Goal: Task Accomplishment & Management: Complete application form

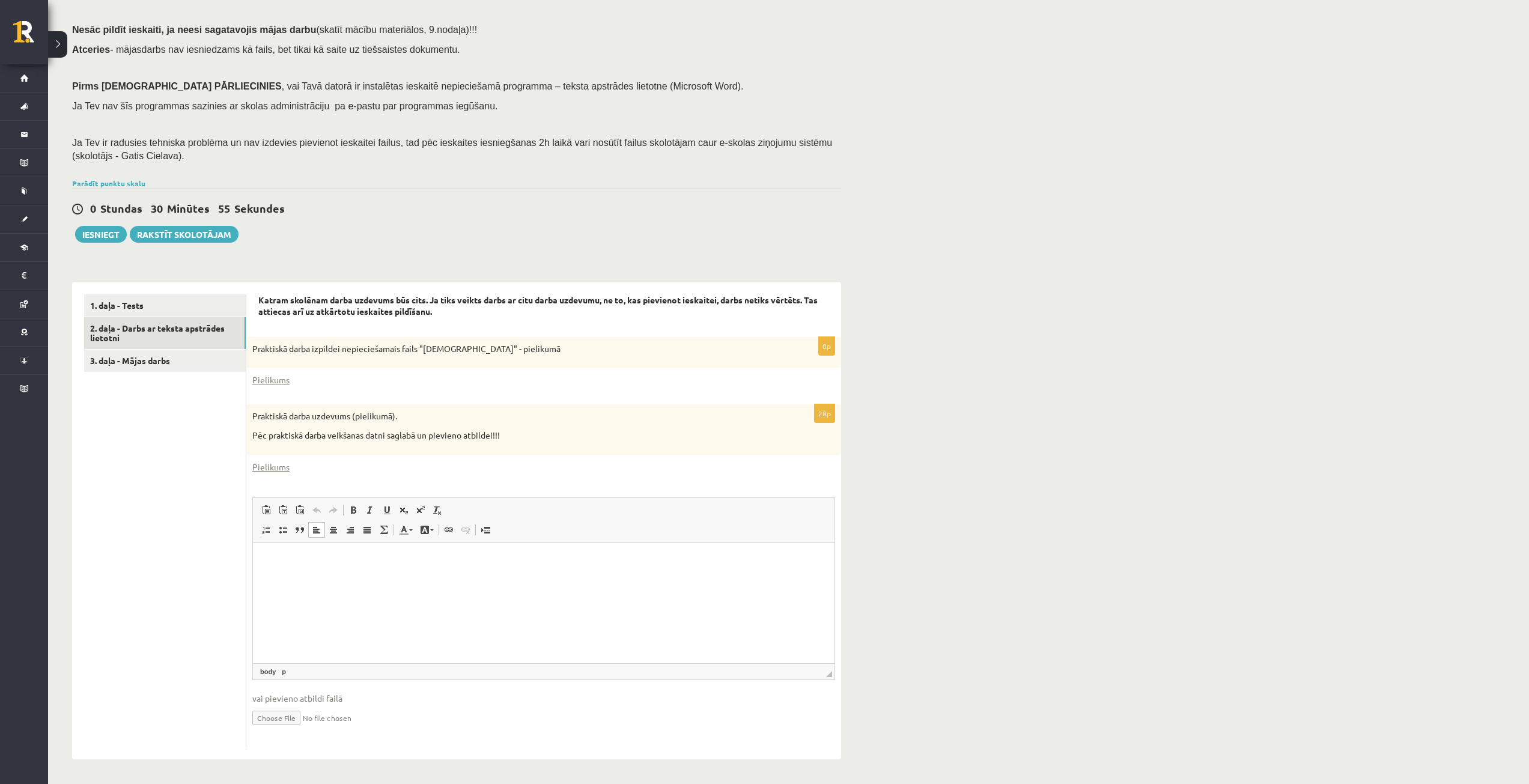
click at [311, 558] on p "Визуальный текстовый редактор, wiswyg-editor-user-answer-47433902241440" at bounding box center [543, 561] width 557 height 12
click at [392, 569] on html "**********" at bounding box center [543, 560] width 581 height 36
click at [378, 599] on html "**********" at bounding box center [543, 570] width 581 height 57
click at [658, 599] on html "**********" at bounding box center [543, 570] width 581 height 57
drag, startPoint x: 686, startPoint y: 579, endPoint x: 496, endPoint y: 1168, distance: 618.9
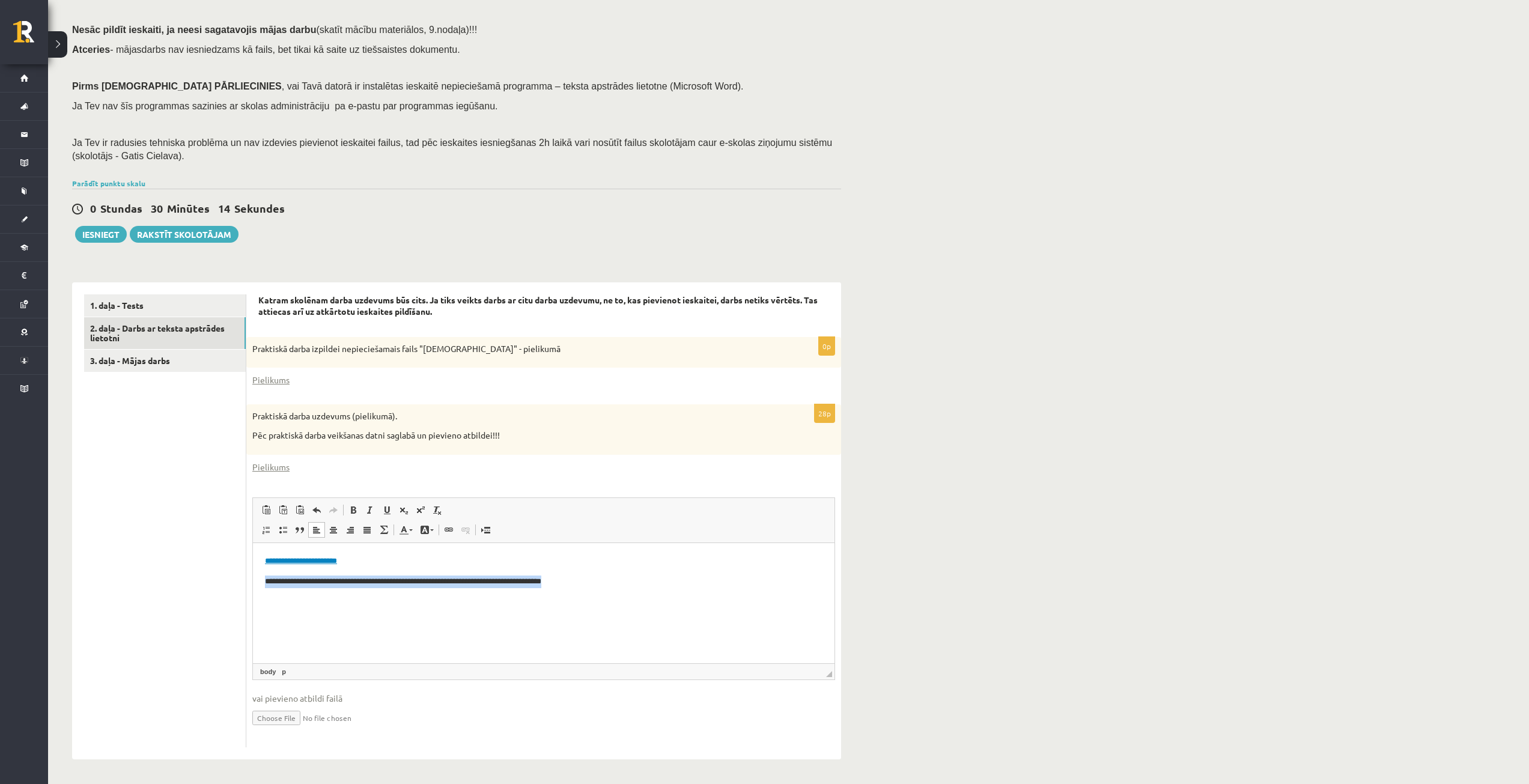
click at [253, 599] on html "**********" at bounding box center [543, 570] width 581 height 57
click at [161, 365] on link "3. daļa - Mājas darbs" at bounding box center [164, 360] width 162 height 22
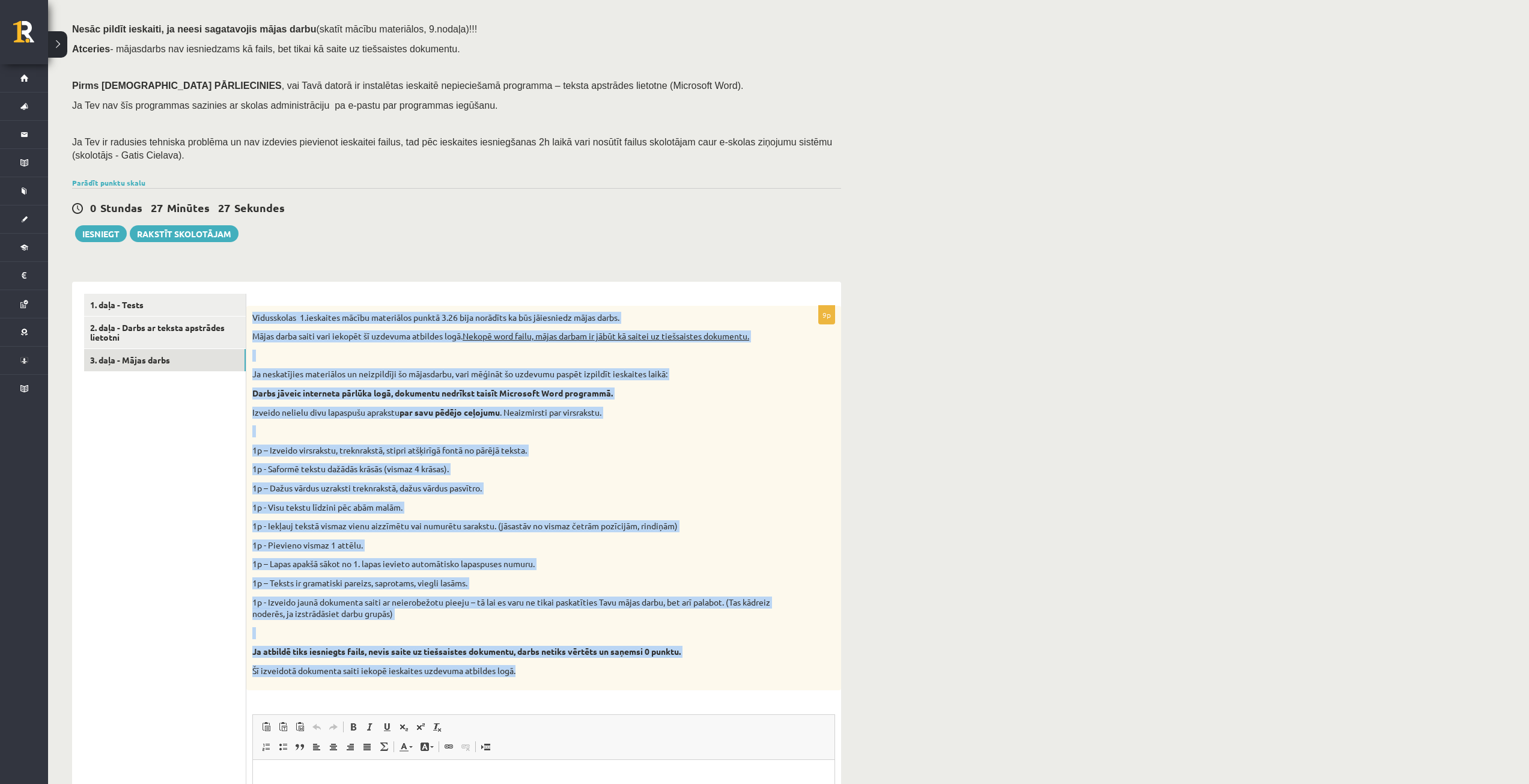
drag, startPoint x: 249, startPoint y: 309, endPoint x: 760, endPoint y: 669, distance: 625.1
click at [760, 669] on div "Vidusskolas 1.ieskaites mācību materiālos punktā 3.26 bija norādīts ka būs jāie…" at bounding box center [543, 497] width 594 height 384
copy div "Loremipsumd 8.sitametco adipis elitseddoe tempor 6.87 inci utlabore et dol magn…"
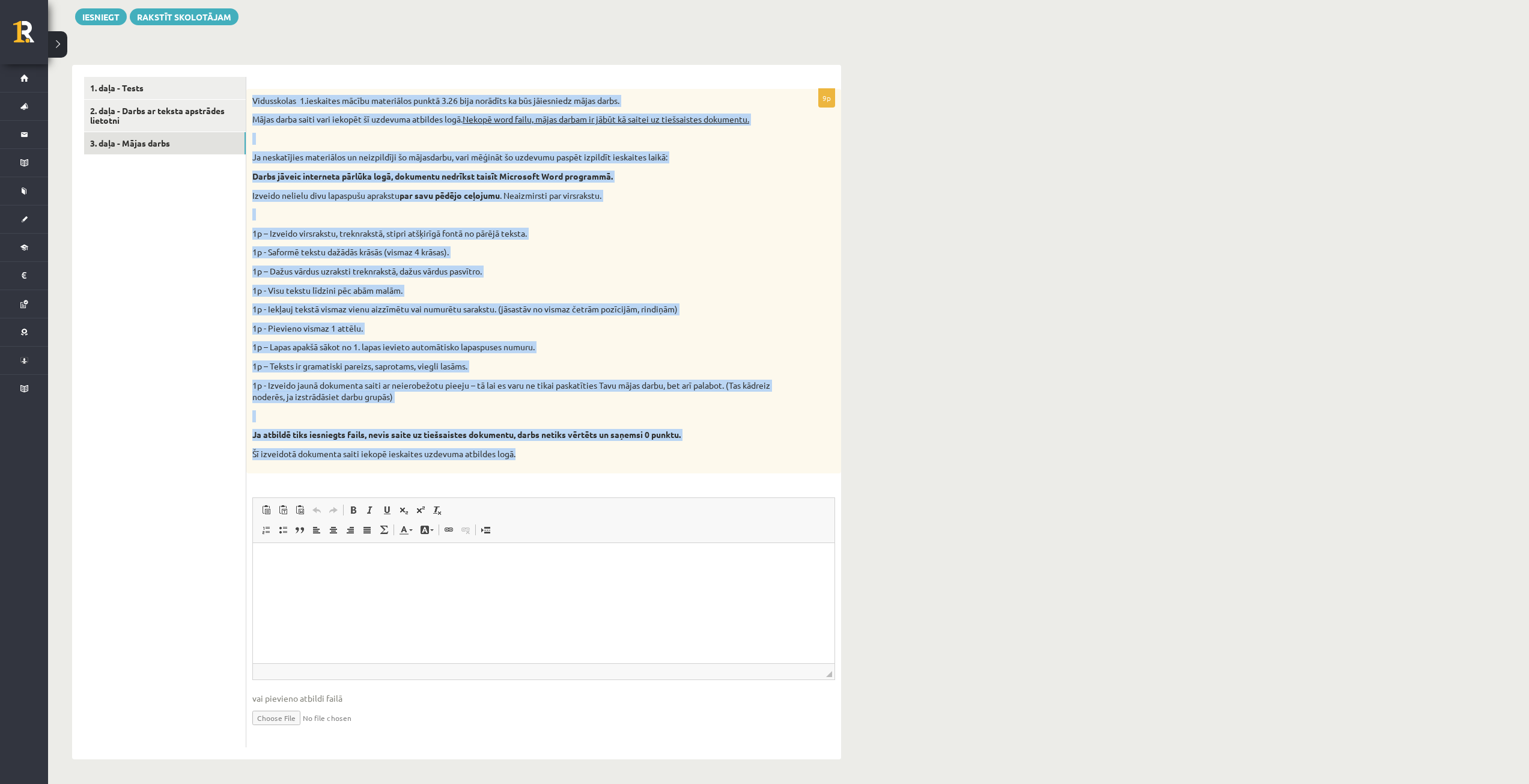
scroll to position [322, 0]
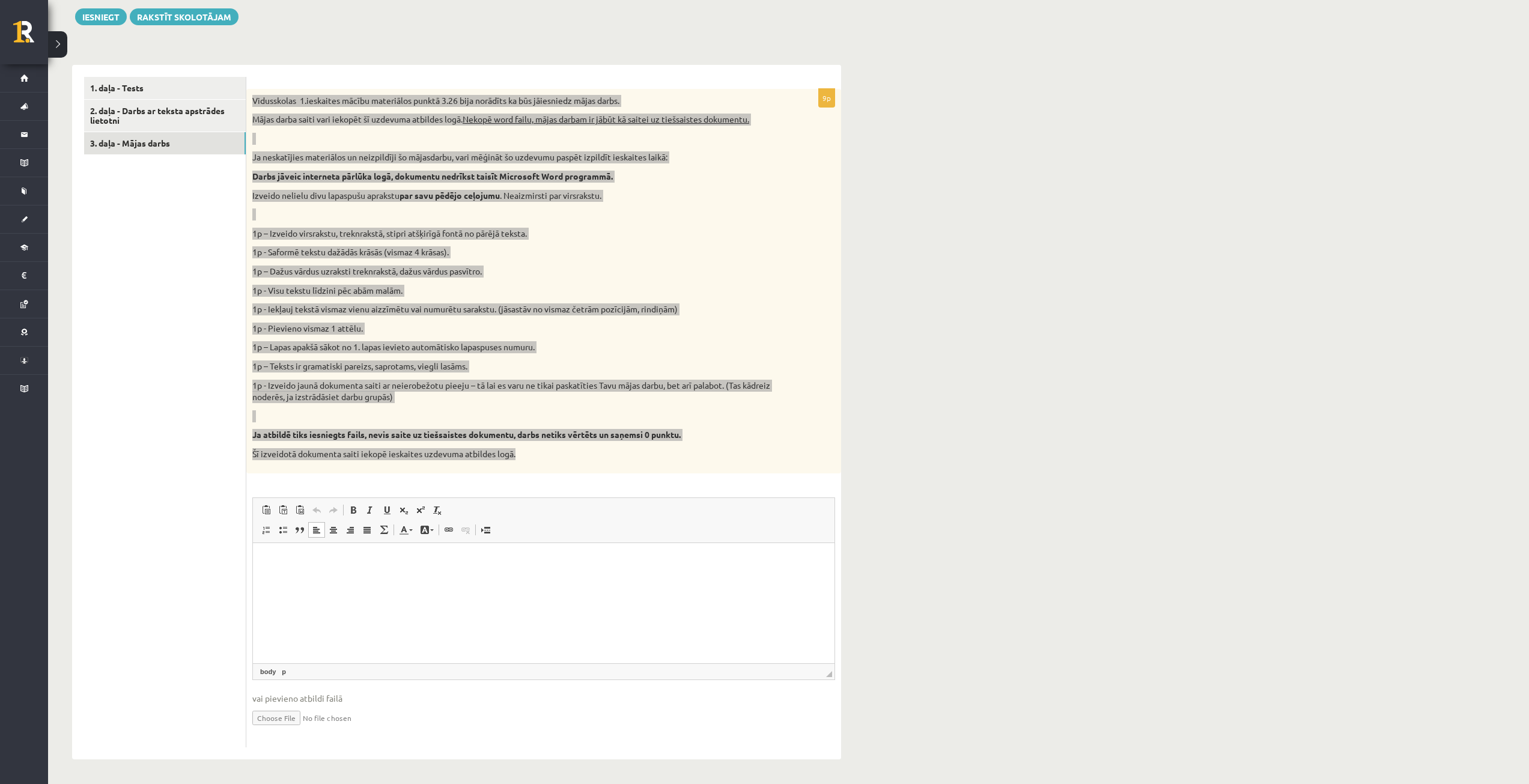
click at [354, 576] on html at bounding box center [543, 560] width 581 height 36
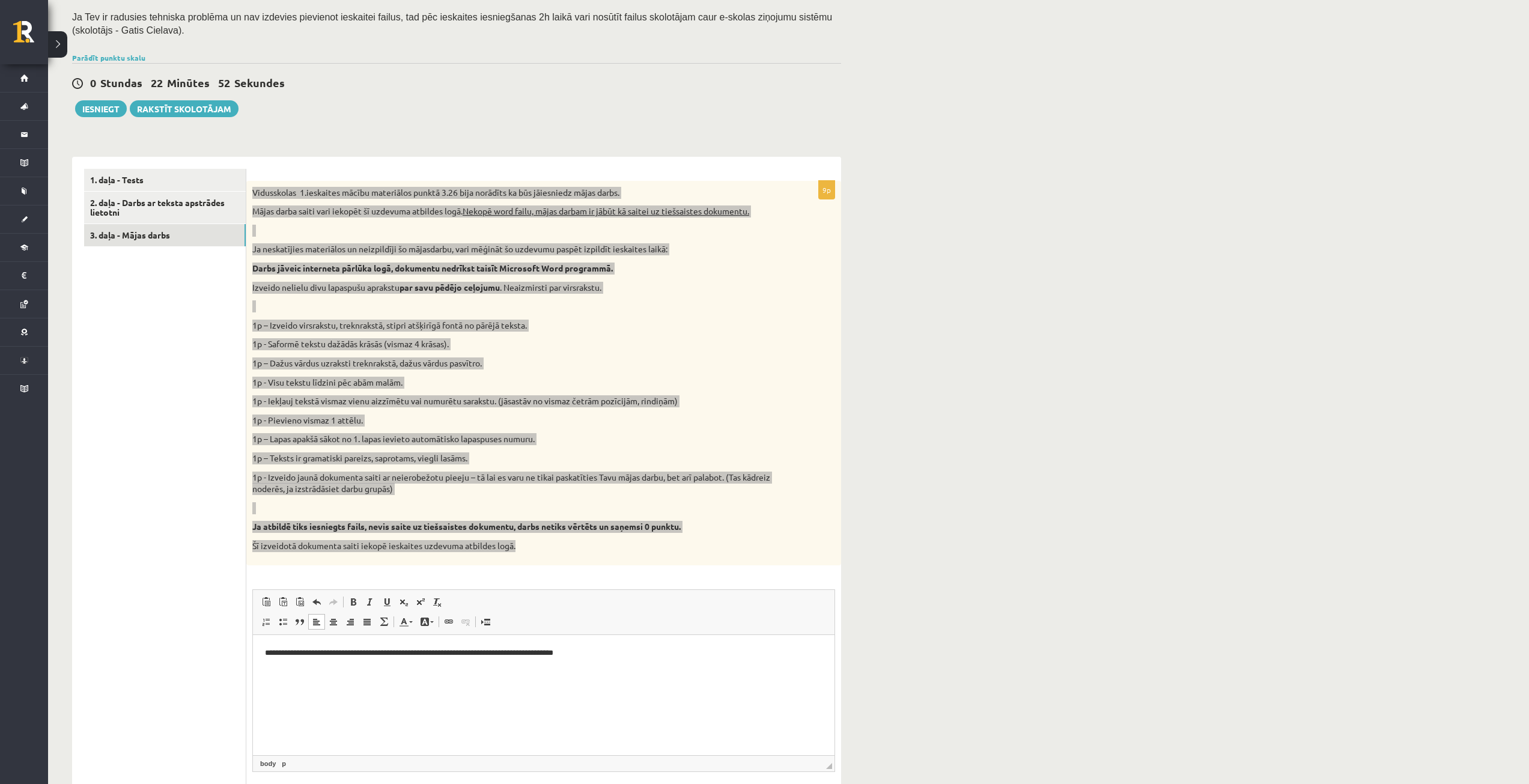
scroll to position [142, 0]
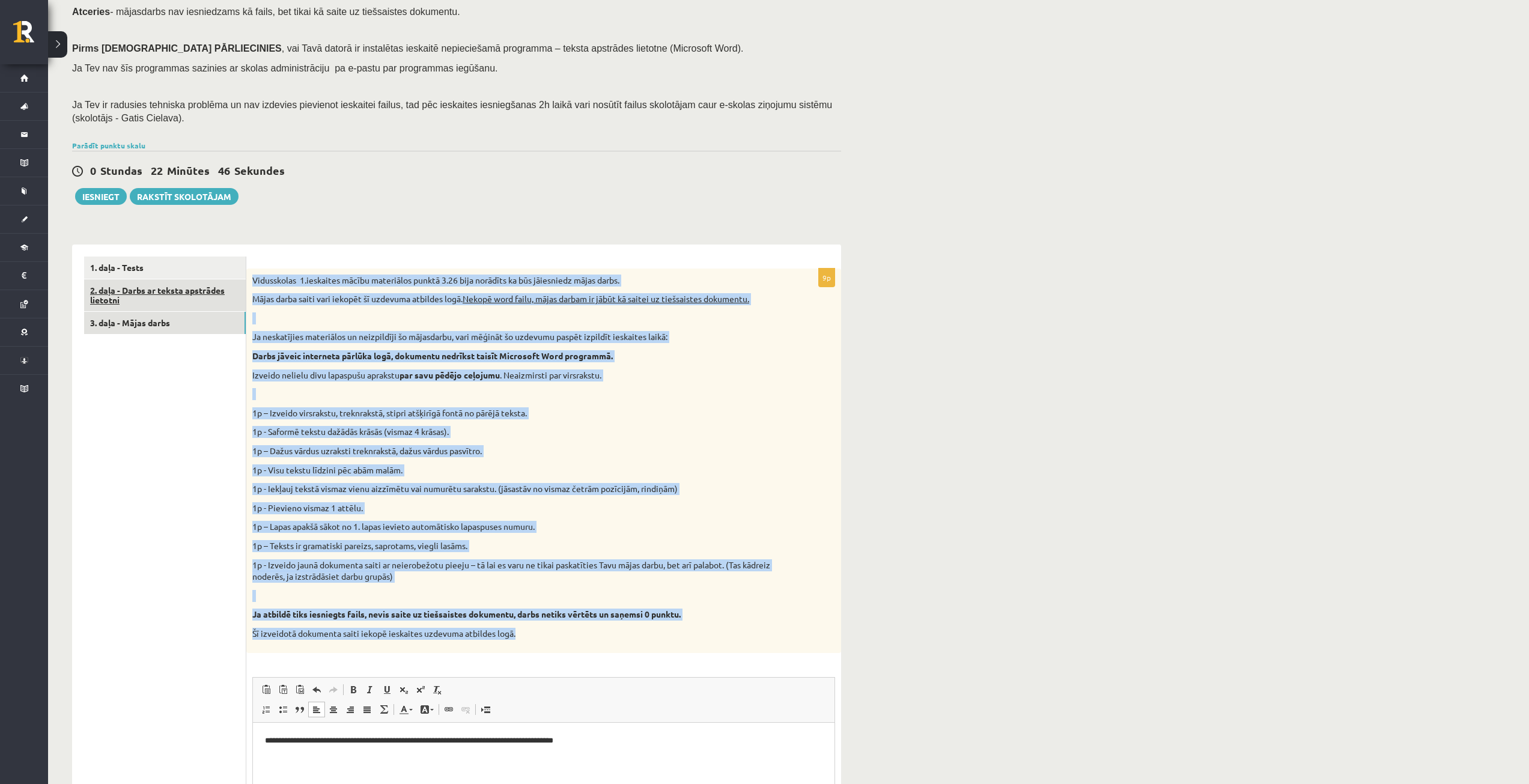
click at [156, 299] on link "2. daļa - Darbs ar teksta apstrādes lietotni" at bounding box center [164, 295] width 162 height 33
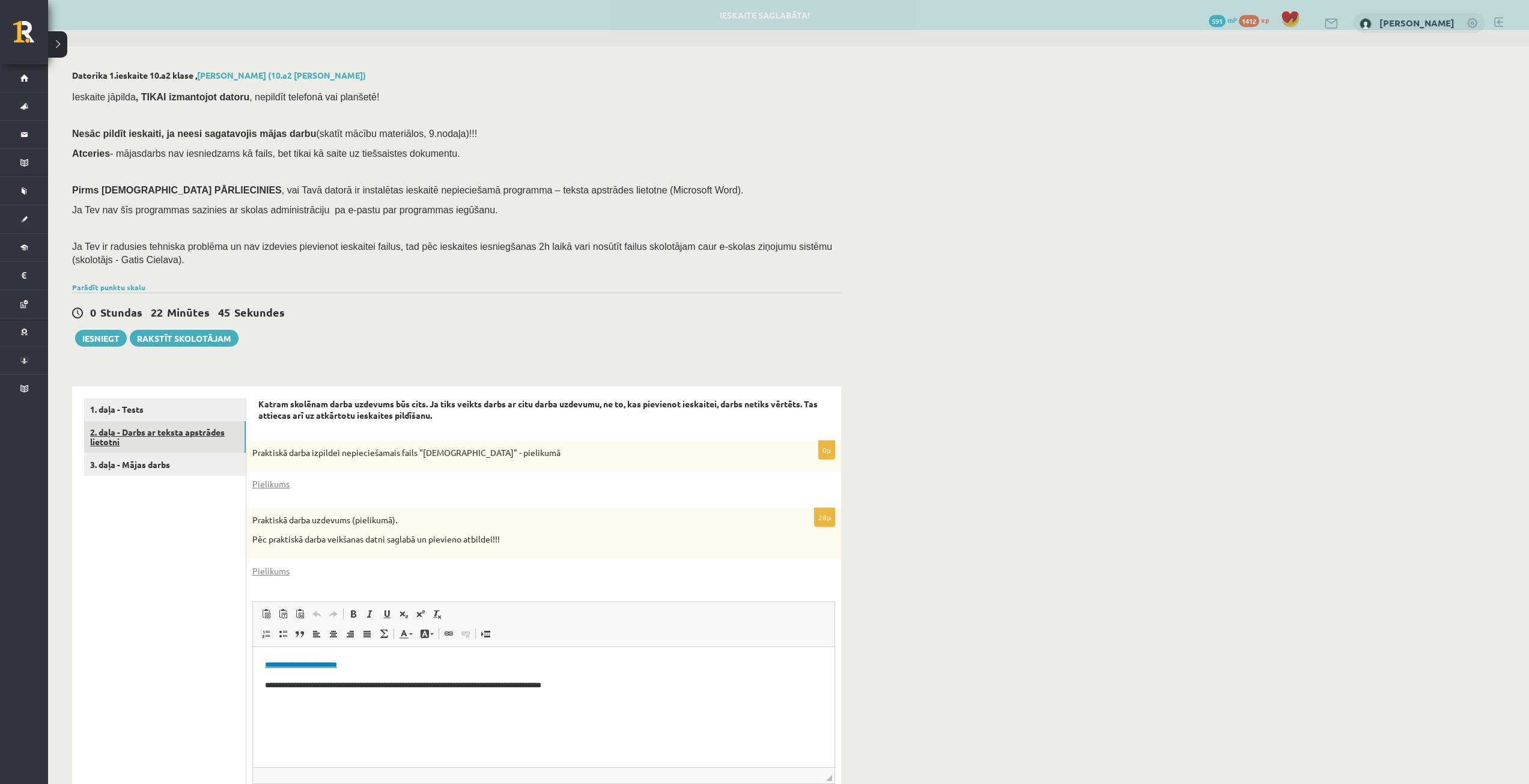
scroll to position [0, 0]
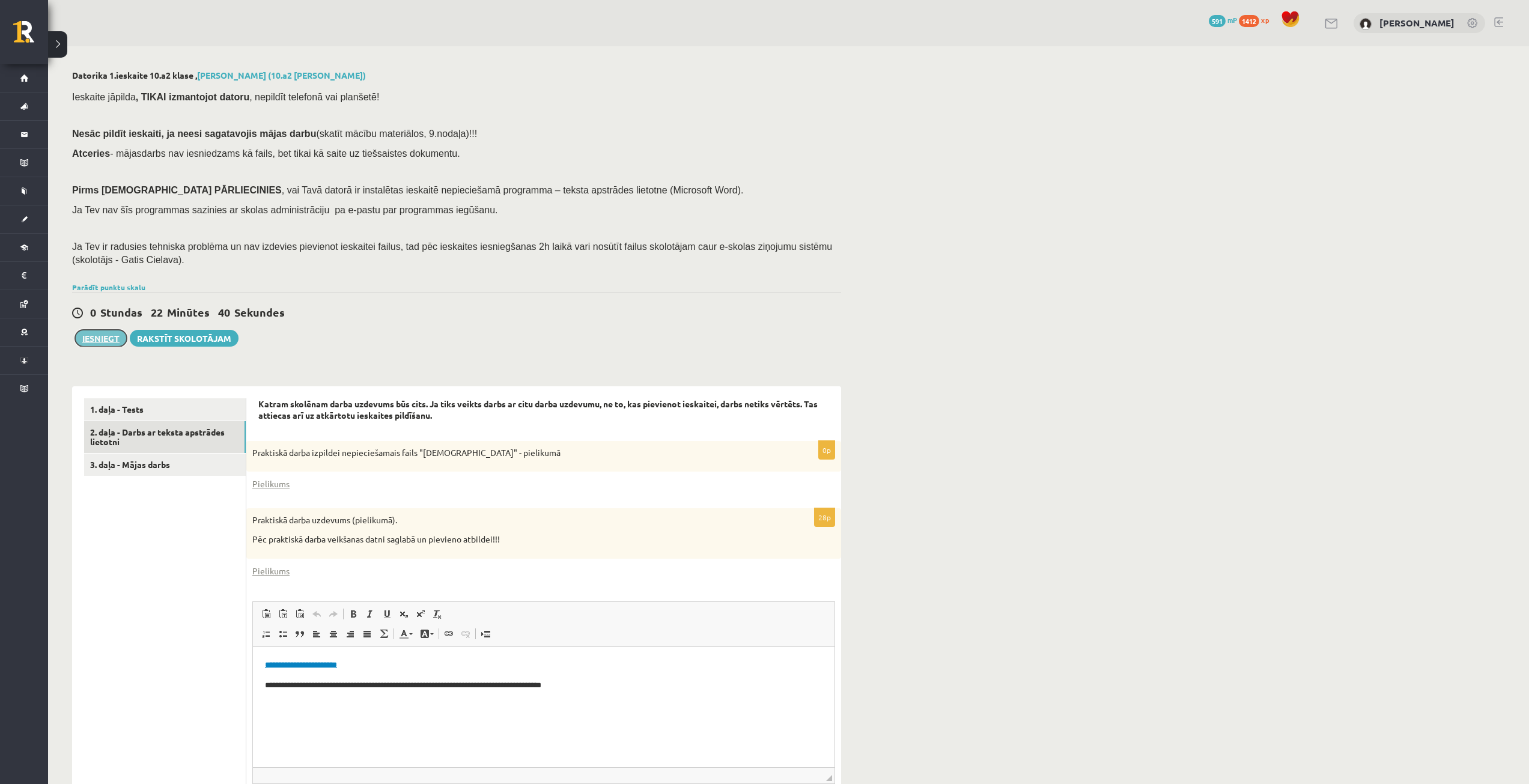
click at [108, 339] on button "Iesniegt" at bounding box center [101, 337] width 51 height 17
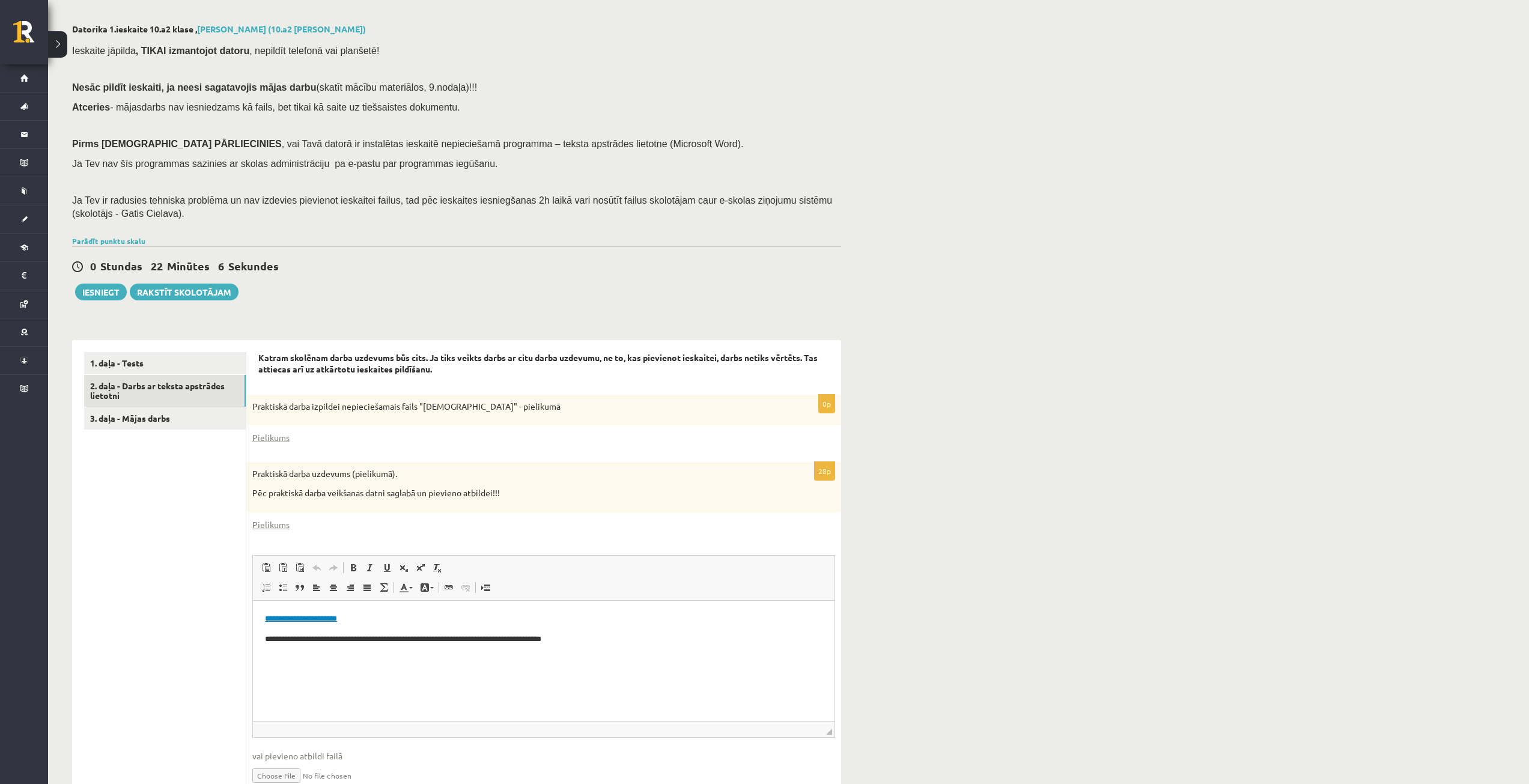
scroll to position [104, 0]
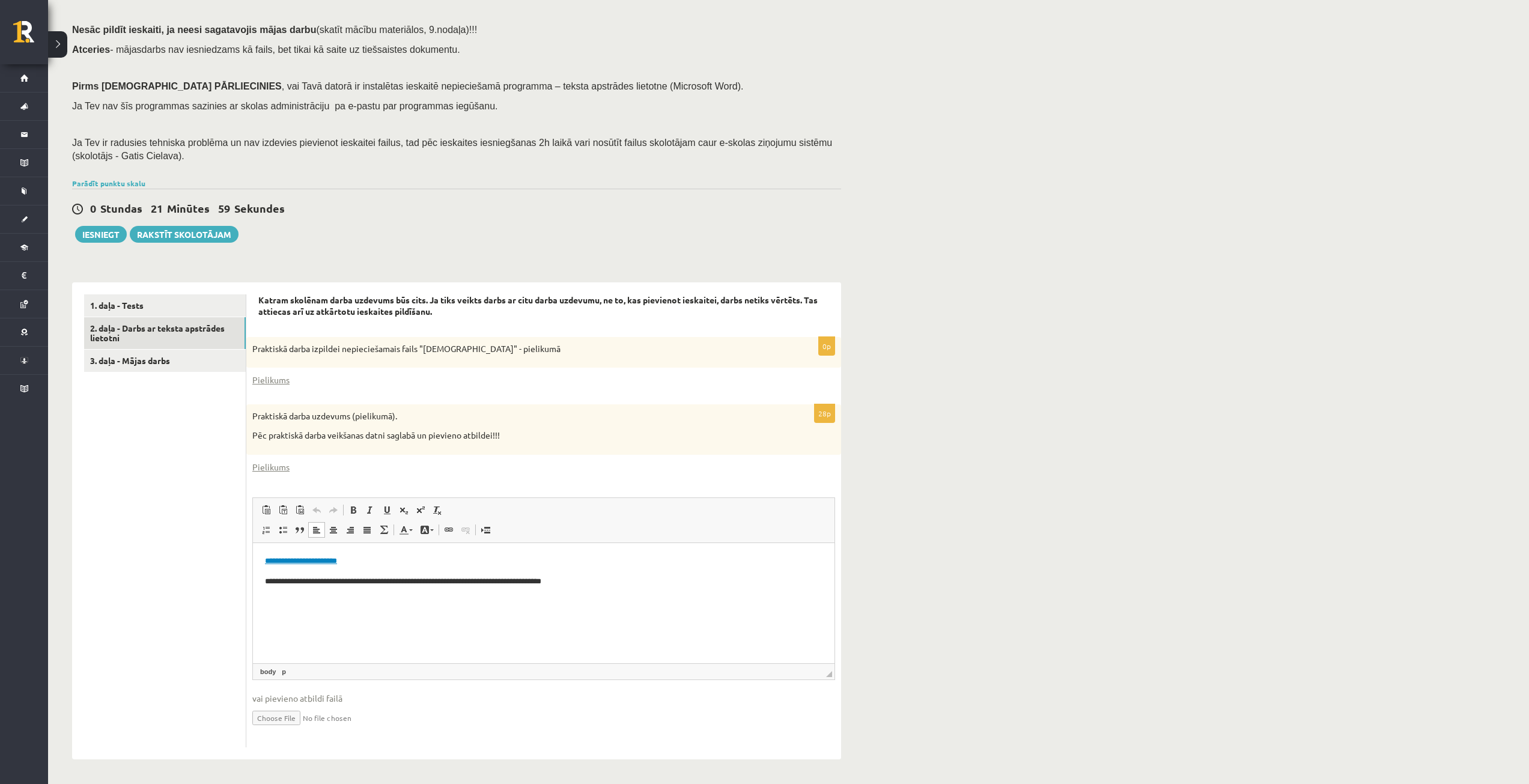
click at [297, 599] on html "**********" at bounding box center [543, 570] width 581 height 57
click at [383, 599] on html "**********" at bounding box center [543, 570] width 581 height 57
click at [684, 583] on p "**********" at bounding box center [543, 581] width 557 height 12
click at [166, 369] on link "3. daļa - Mājas darbs" at bounding box center [164, 360] width 162 height 22
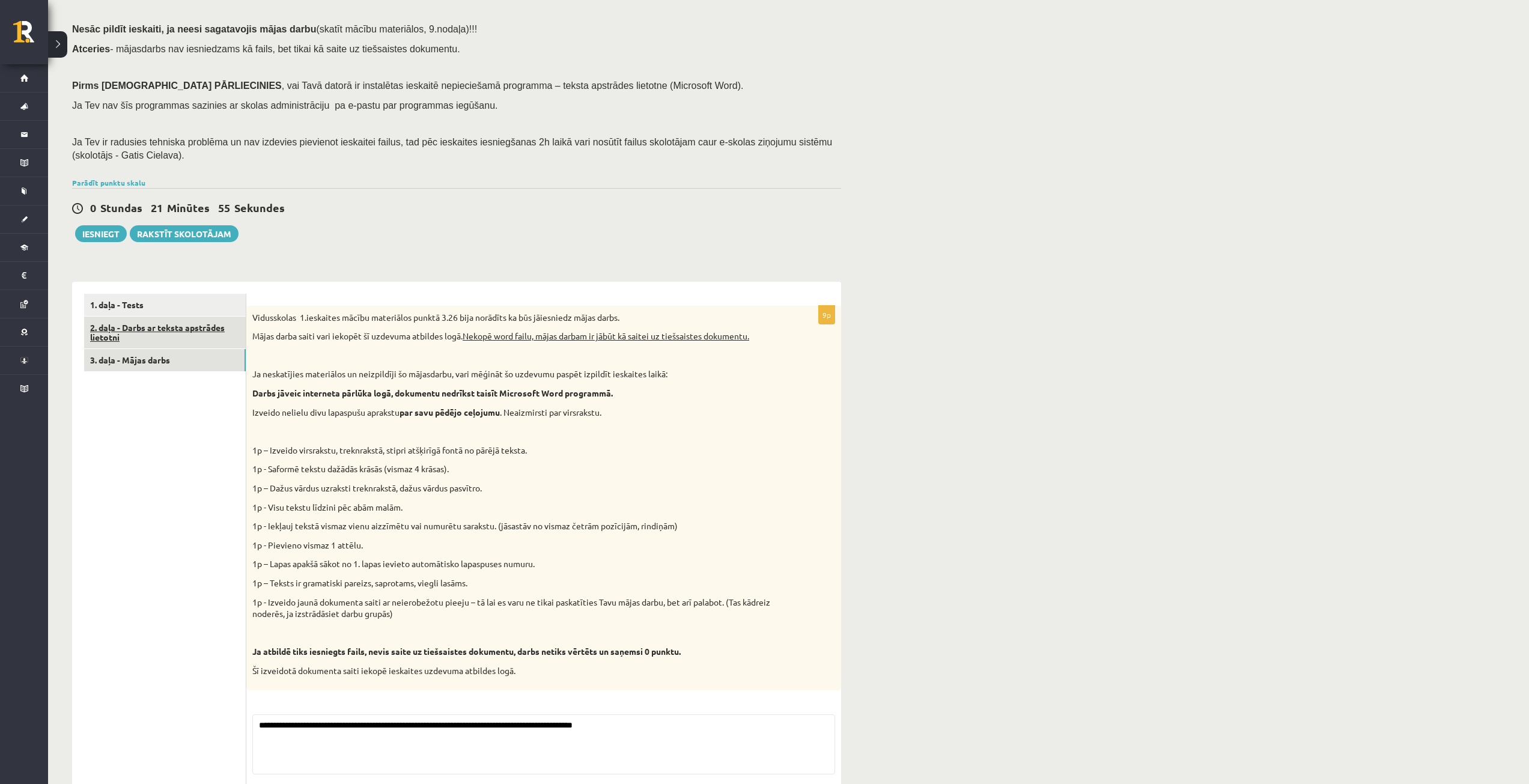
click at [159, 328] on link "2. daļa - Darbs ar teksta apstrādes lietotni" at bounding box center [164, 332] width 162 height 33
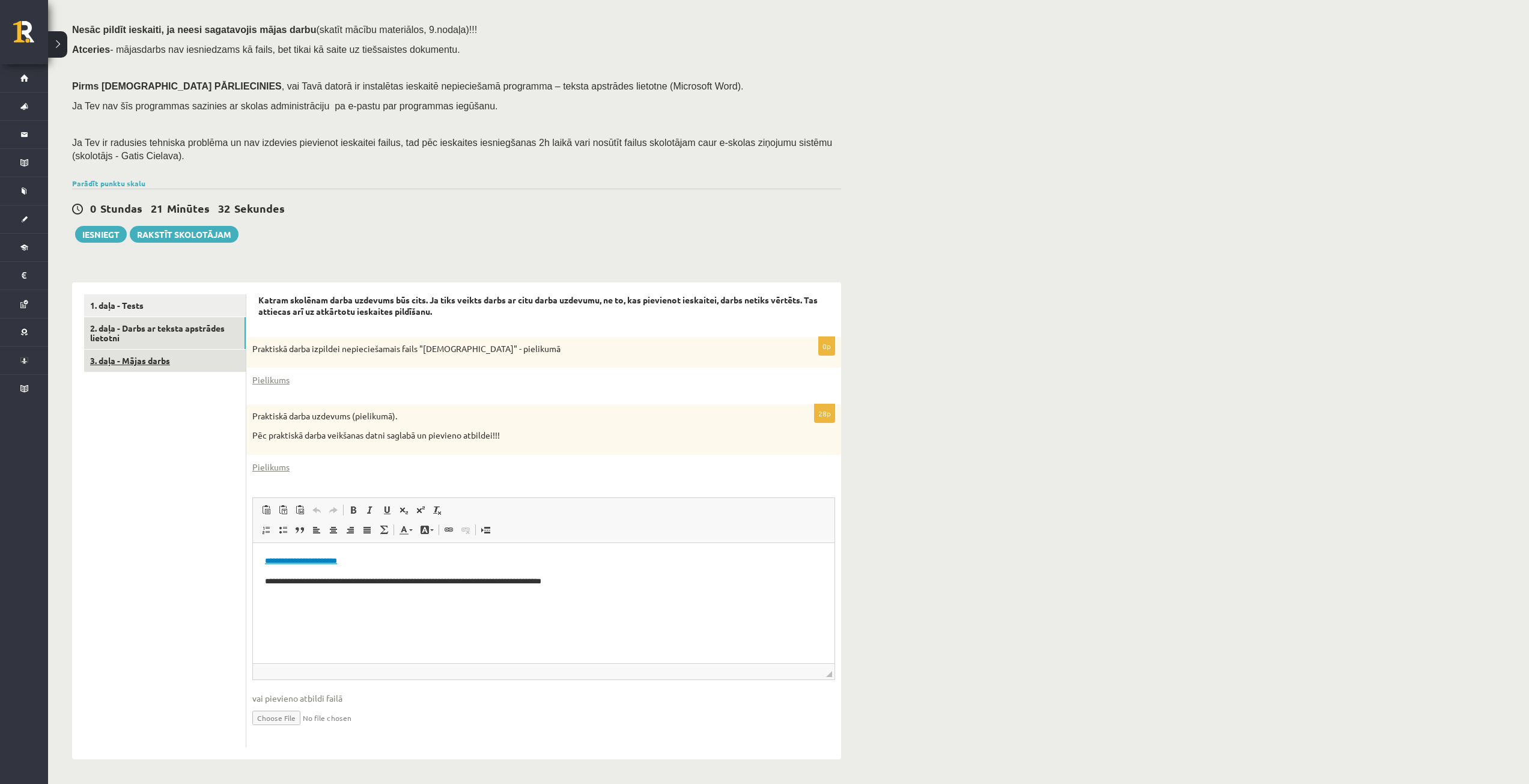
click at [130, 363] on link "3. daļa - Mājas darbs" at bounding box center [164, 360] width 162 height 22
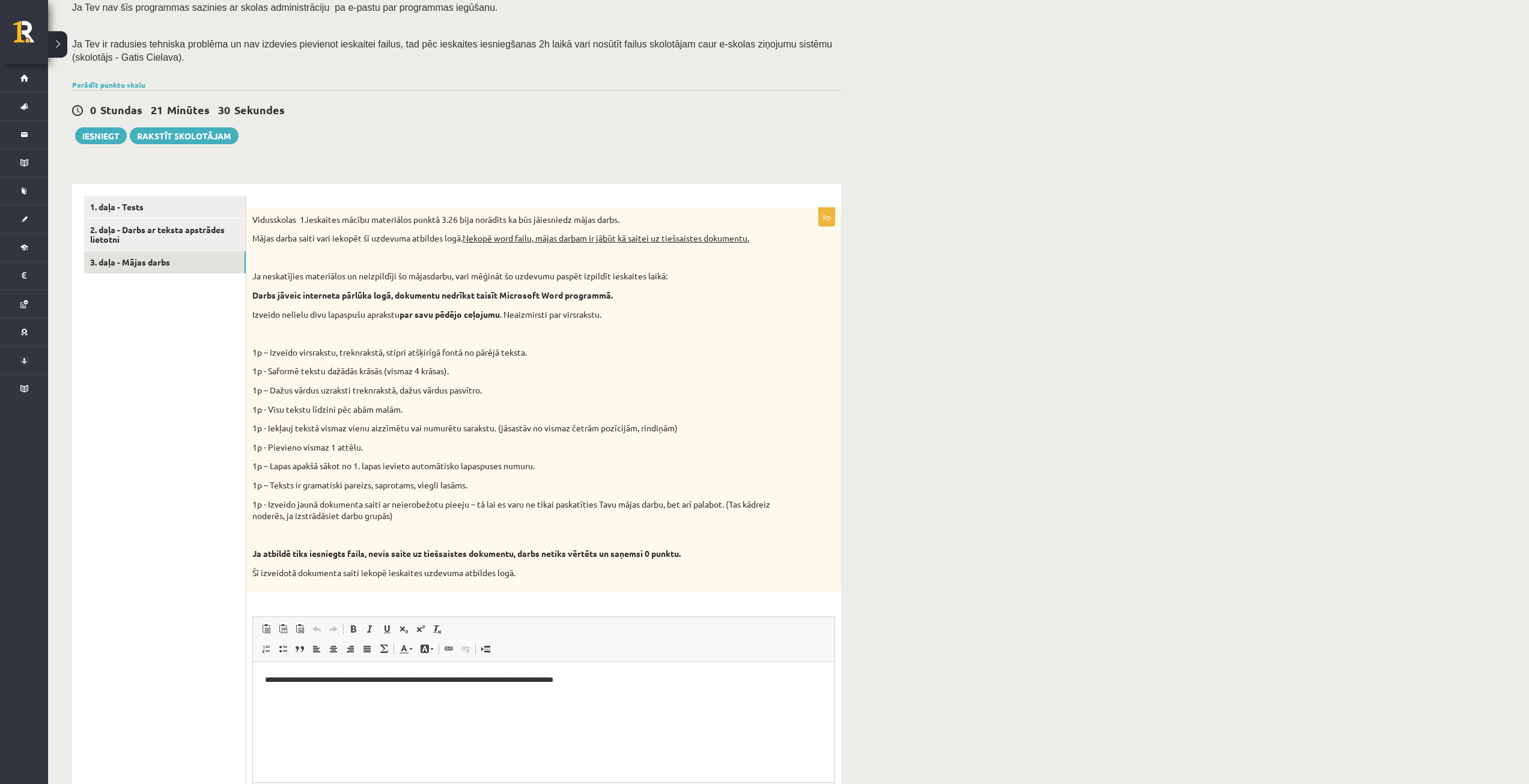
scroll to position [0, 0]
click at [102, 136] on button "Iesniegt" at bounding box center [101, 135] width 51 height 17
click at [175, 243] on link "2. daļa - Darbs ar teksta apstrādes lietotni" at bounding box center [164, 235] width 162 height 33
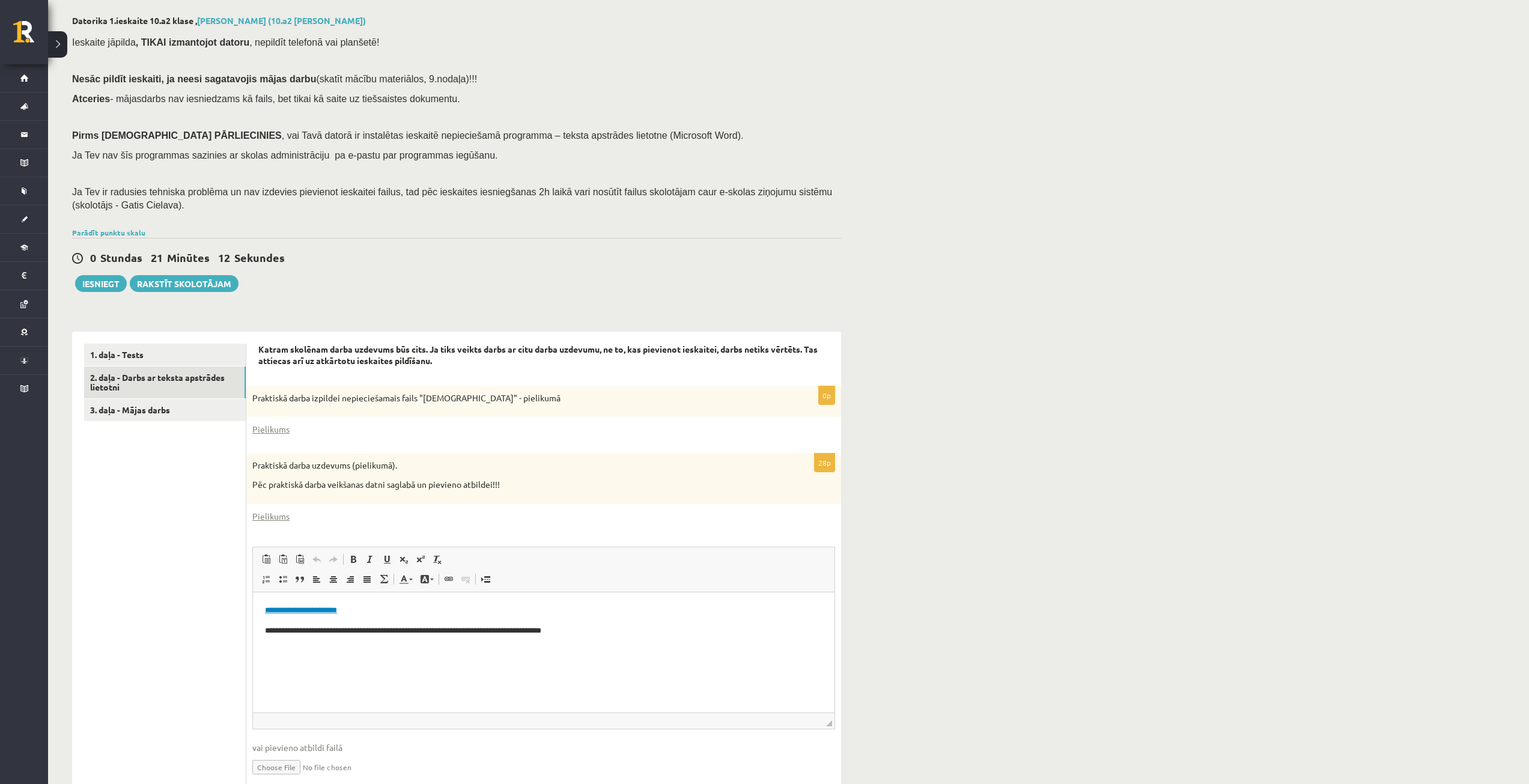
scroll to position [104, 0]
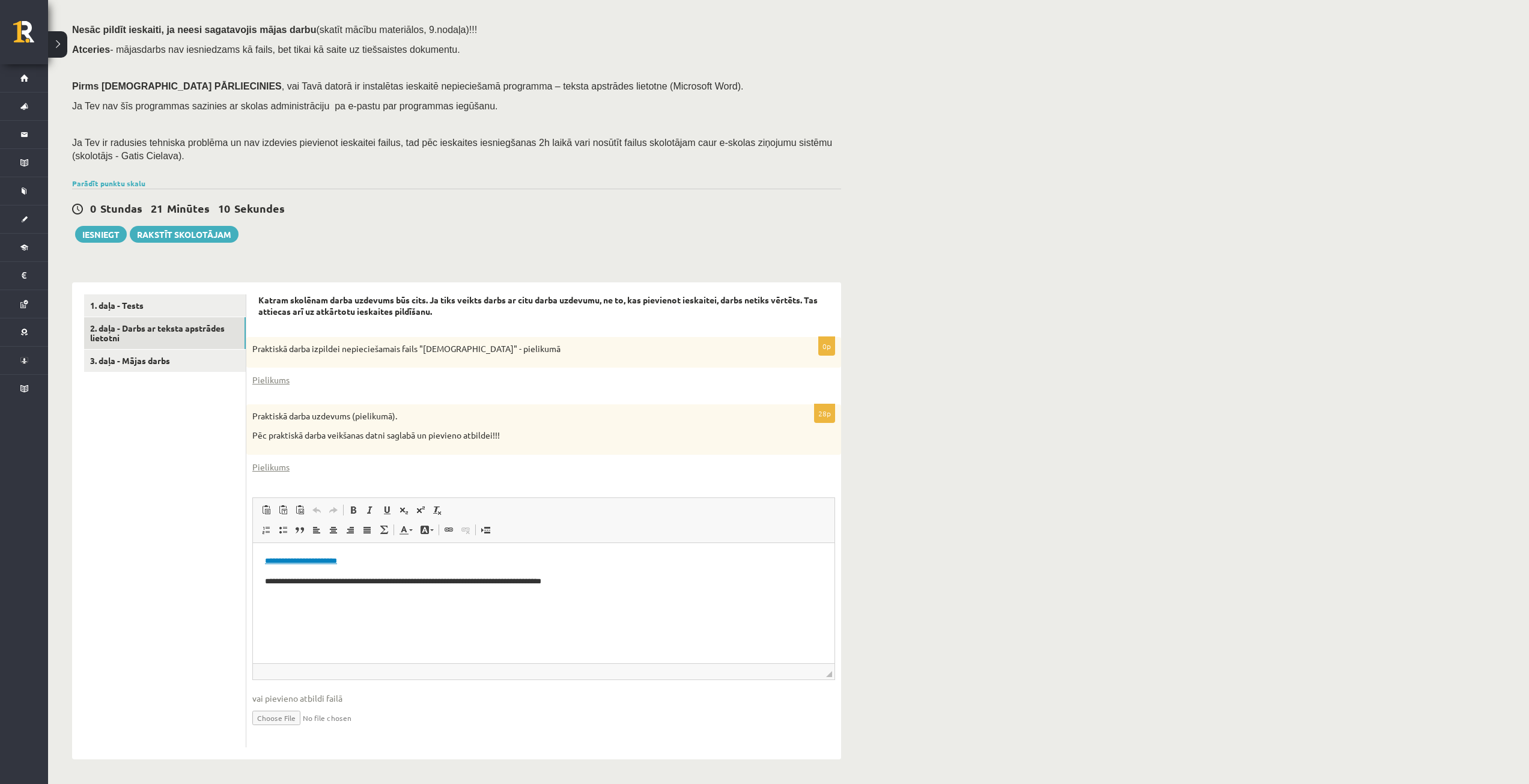
click at [284, 720] on input "file" at bounding box center [544, 717] width 583 height 25
click at [273, 715] on input "file" at bounding box center [544, 717] width 583 height 25
click at [275, 720] on input "file" at bounding box center [544, 716] width 583 height 25
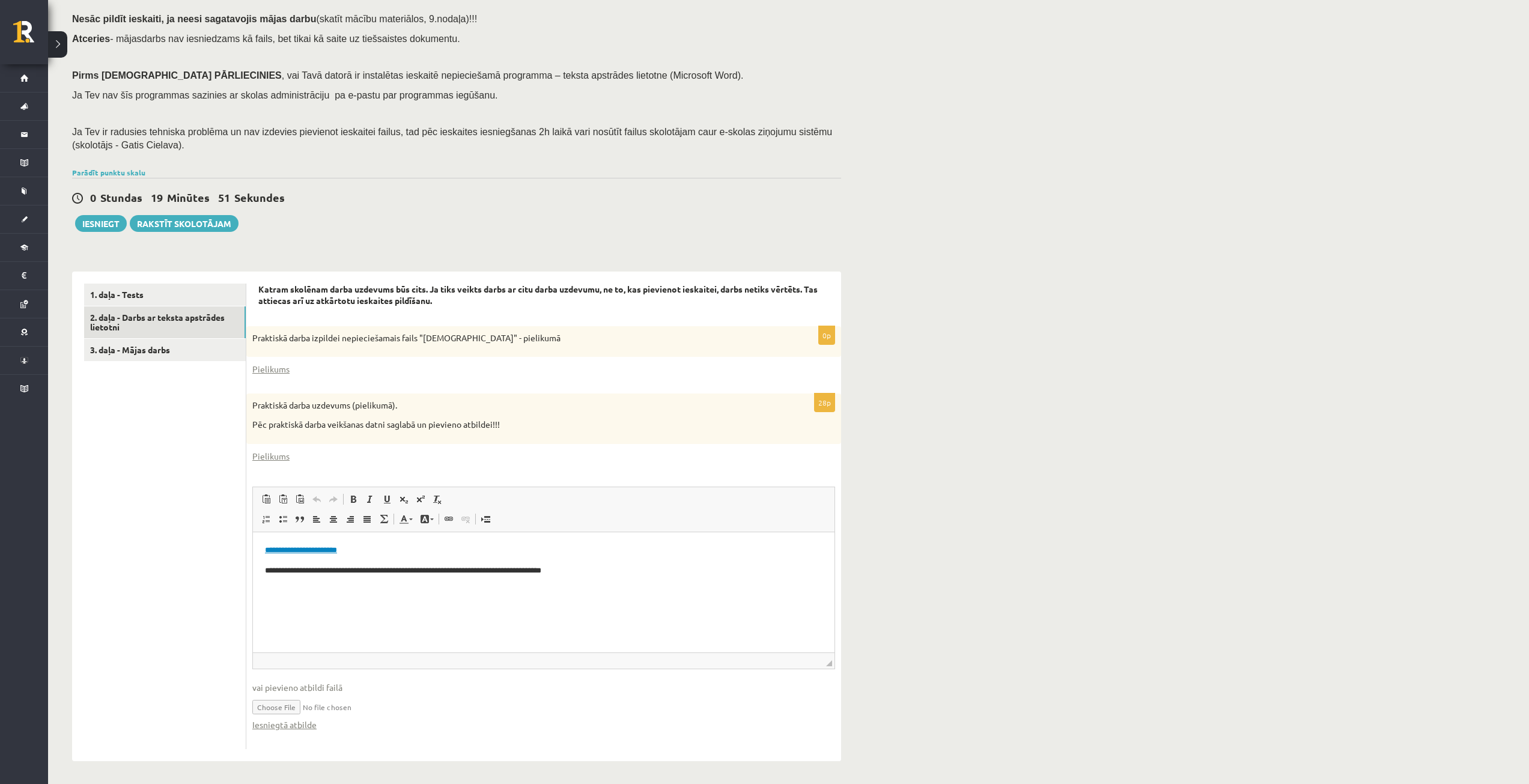
scroll to position [117, 0]
click at [286, 706] on input "file" at bounding box center [544, 704] width 583 height 25
type input "**********"
click at [90, 221] on button "Iesniegt" at bounding box center [101, 221] width 51 height 17
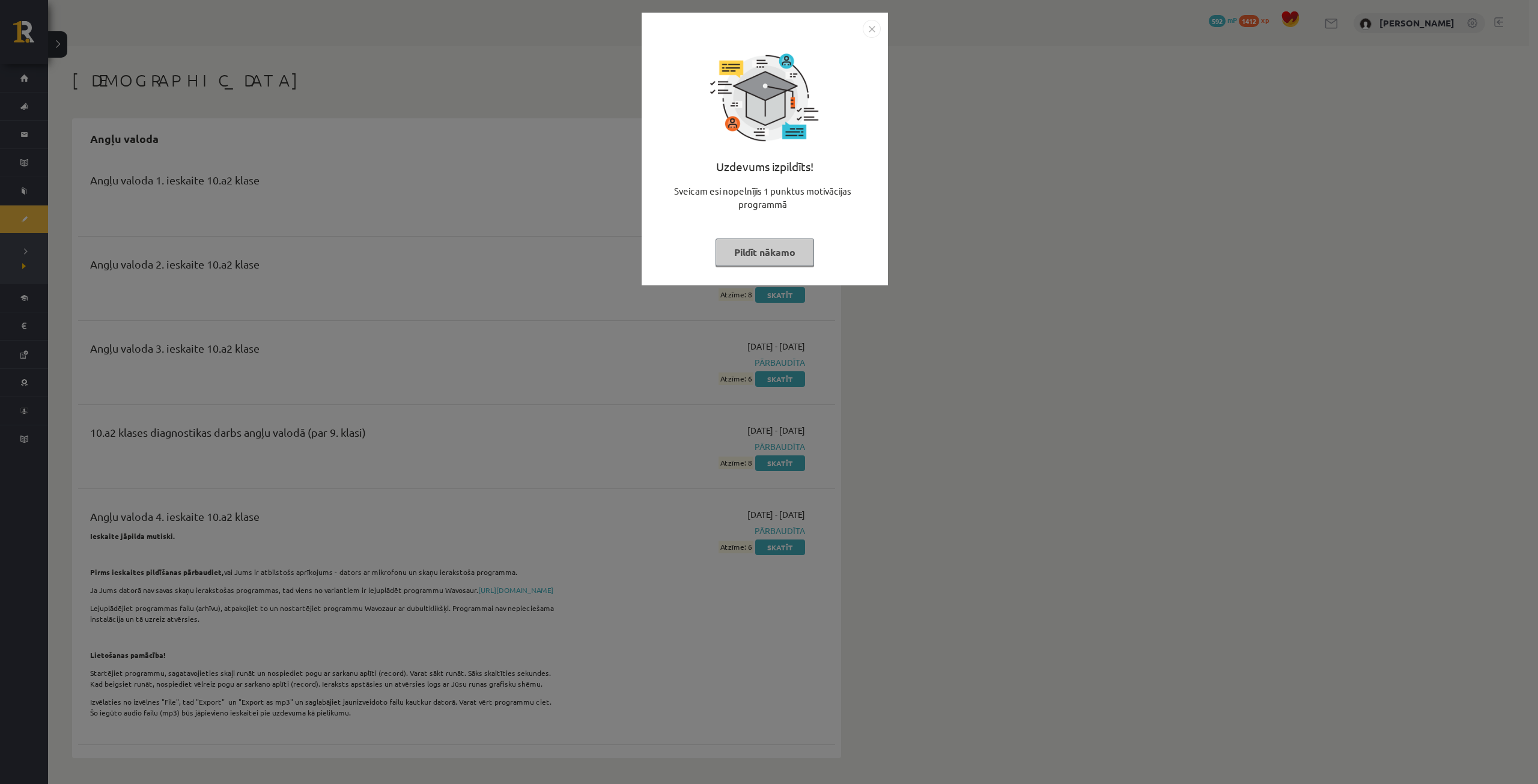
click at [773, 249] on button "Pildīt nākamo" at bounding box center [765, 252] width 99 height 27
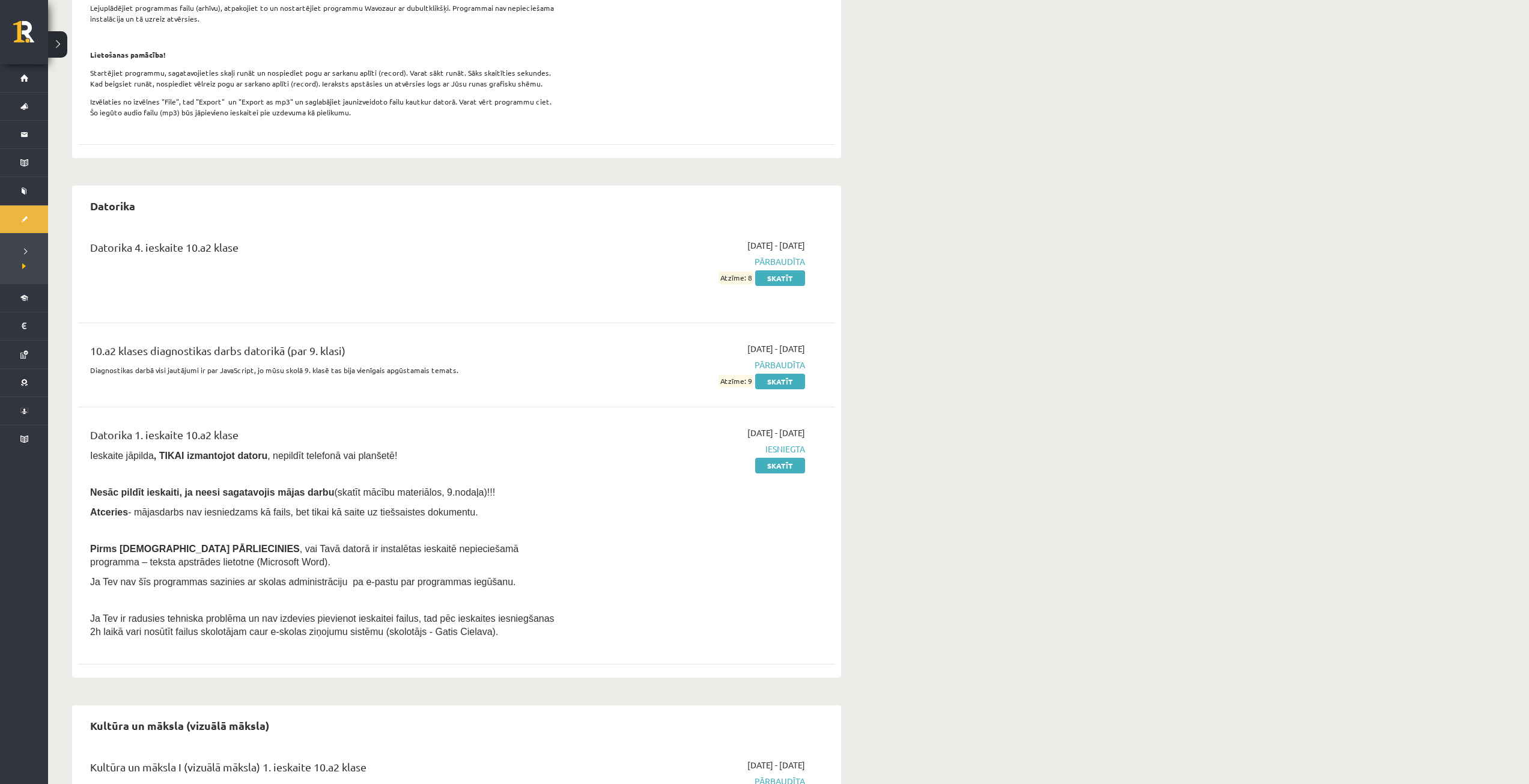
scroll to position [600, 0]
click at [782, 472] on link "Skatīt" at bounding box center [780, 465] width 49 height 16
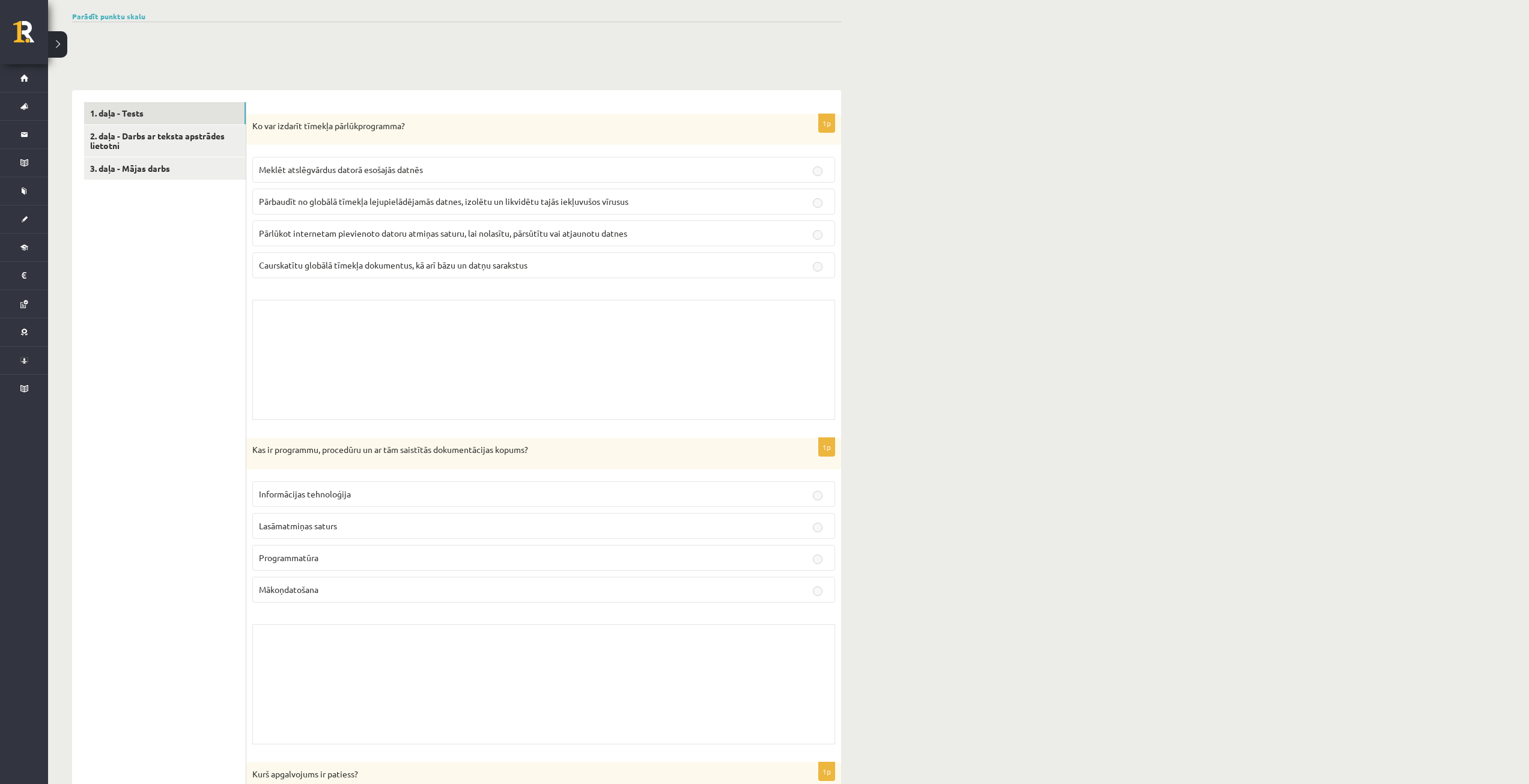
scroll to position [180, 0]
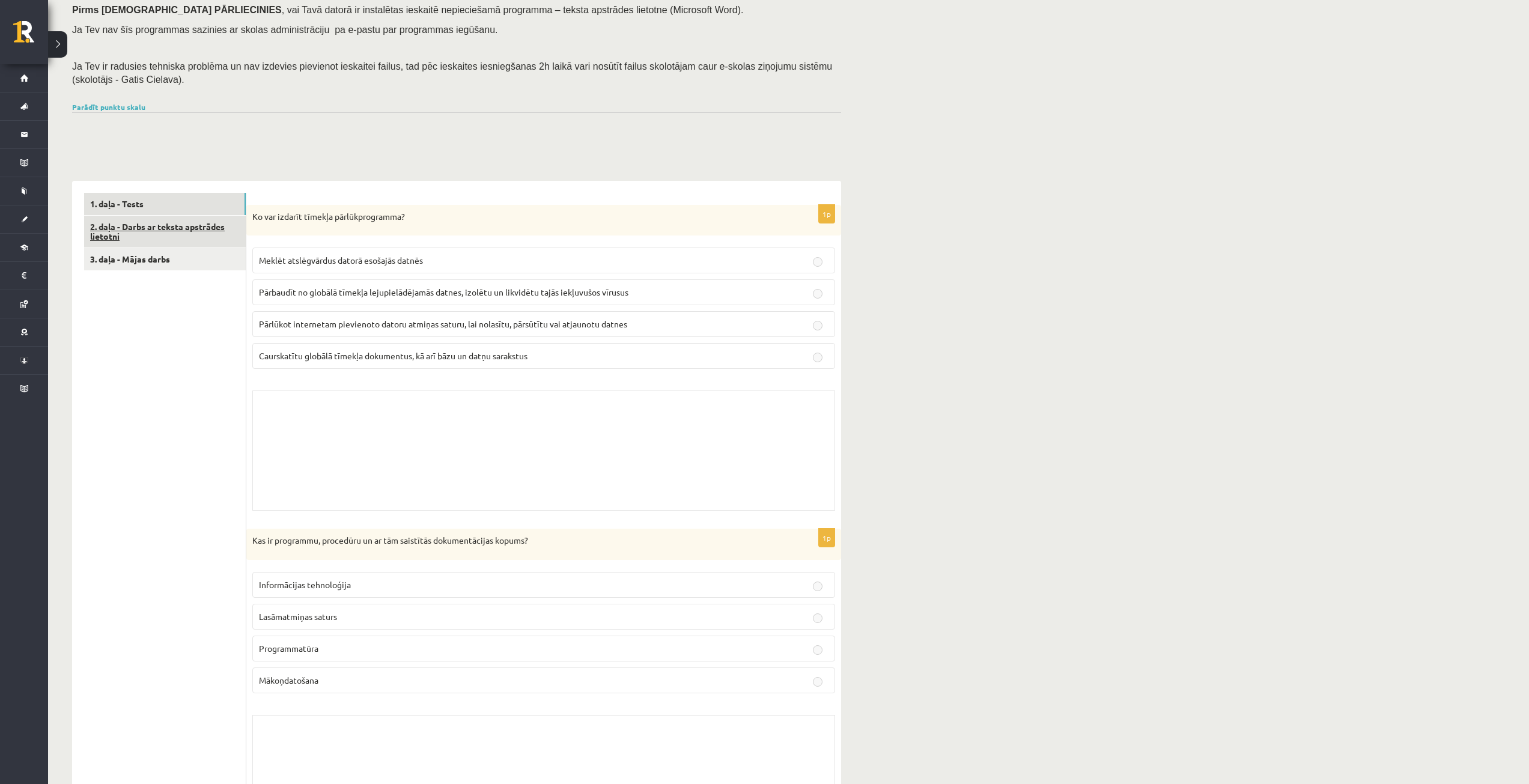
click at [200, 232] on link "2. daļa - Darbs ar teksta apstrādes lietotni" at bounding box center [164, 231] width 162 height 33
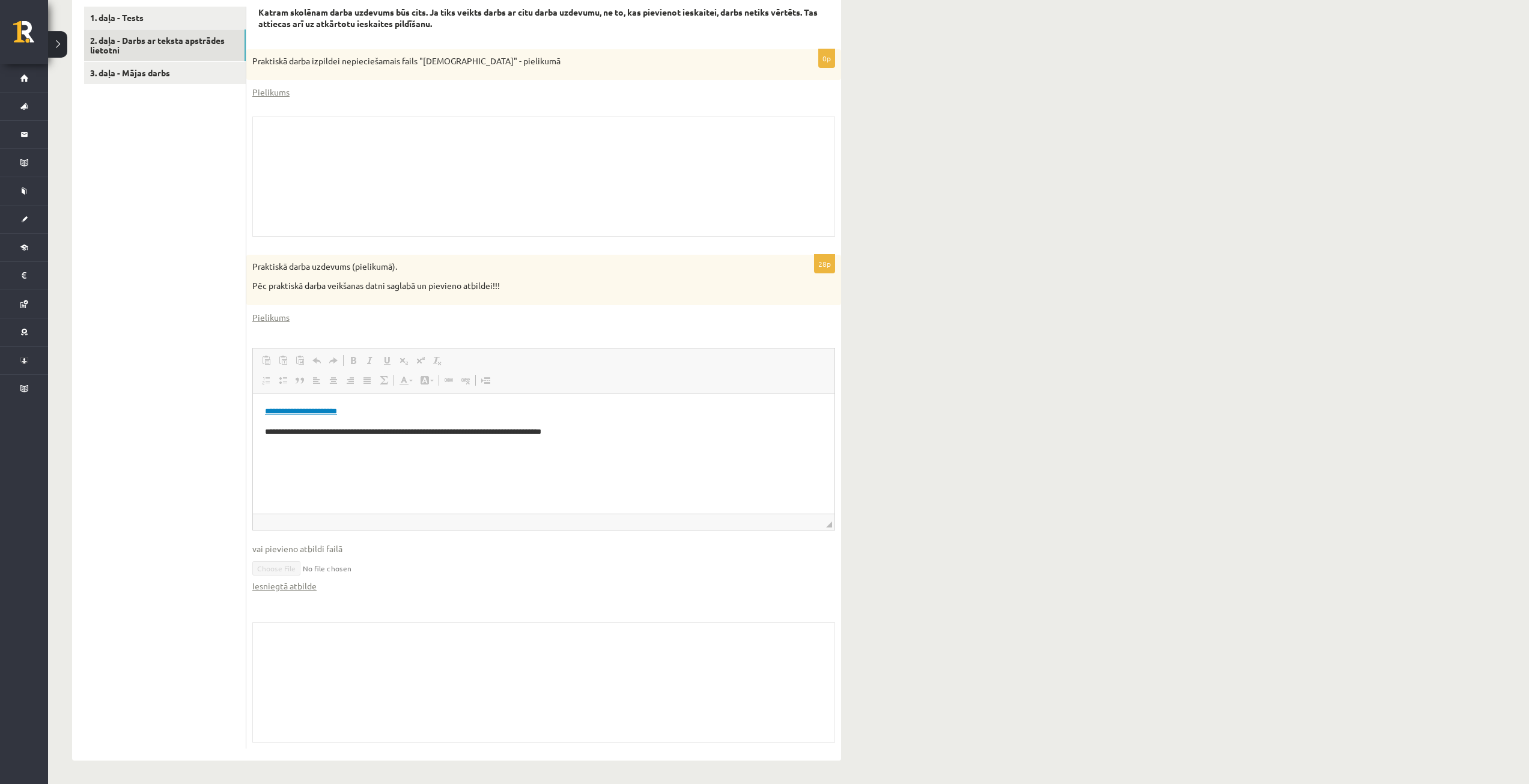
scroll to position [367, 0]
click at [144, 71] on link "3. daļa - Mājas darbs" at bounding box center [164, 72] width 162 height 22
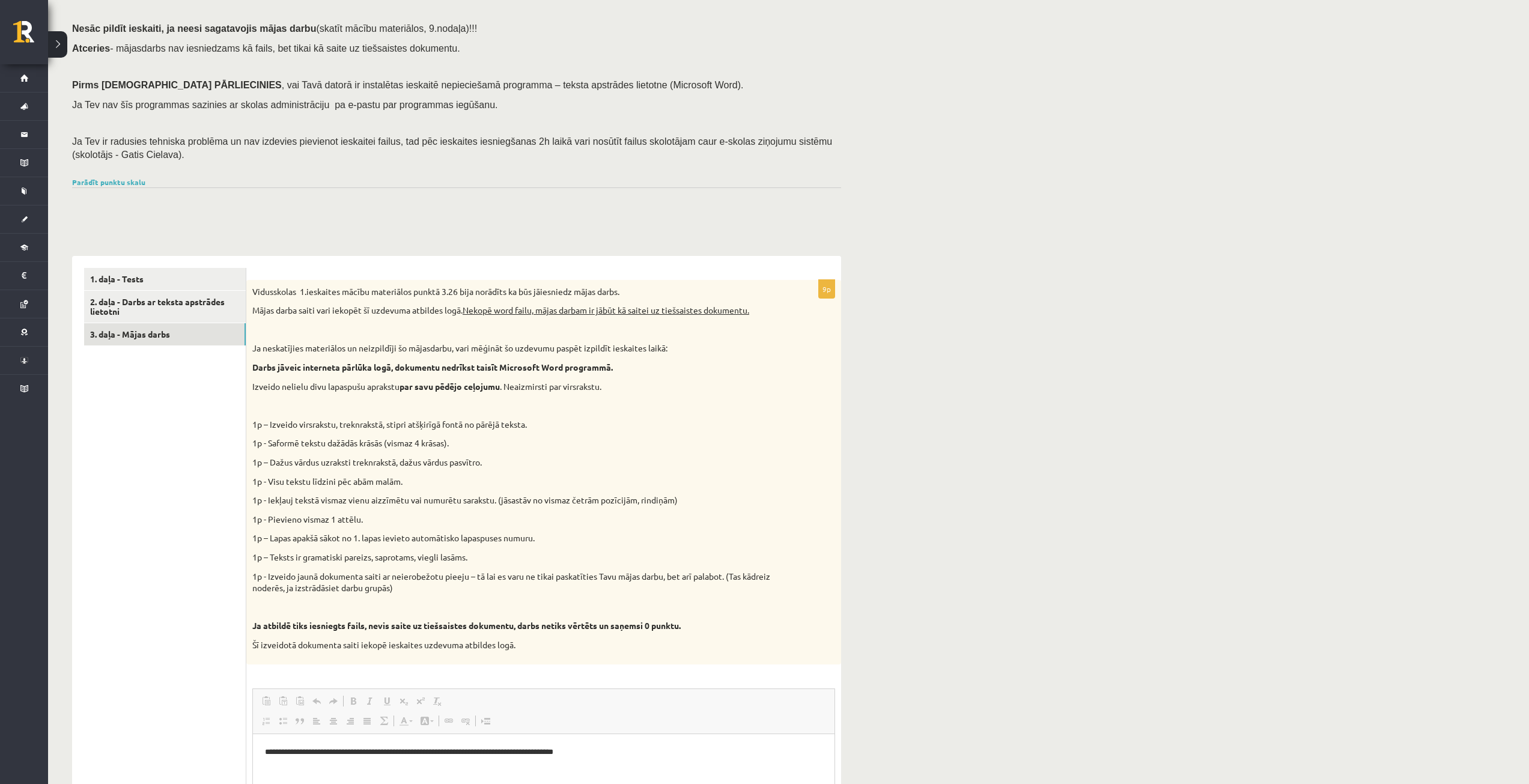
scroll to position [14, 0]
